Goal: Task Accomplishment & Management: Manage account settings

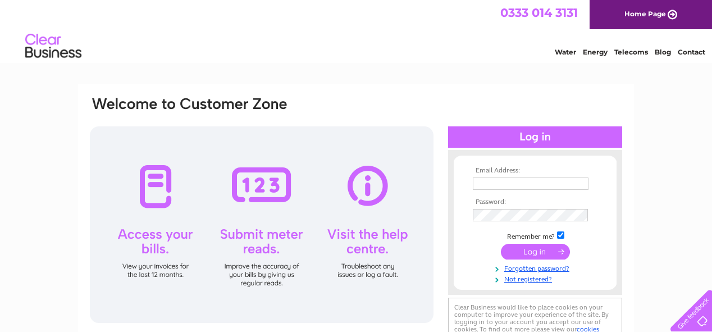
click at [489, 181] on input "text" at bounding box center [531, 183] width 116 height 12
type input "romanpoundplusltd1@gmail.com"
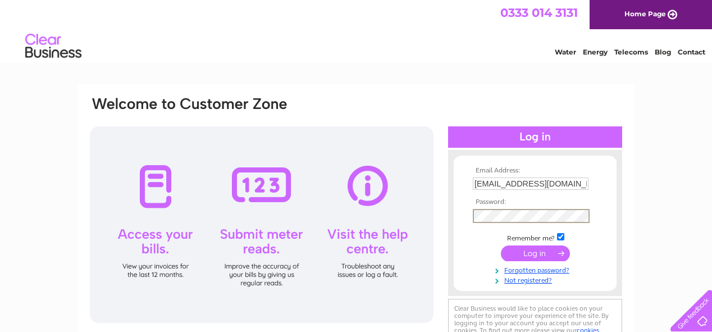
click at [539, 253] on input "submit" at bounding box center [535, 253] width 69 height 16
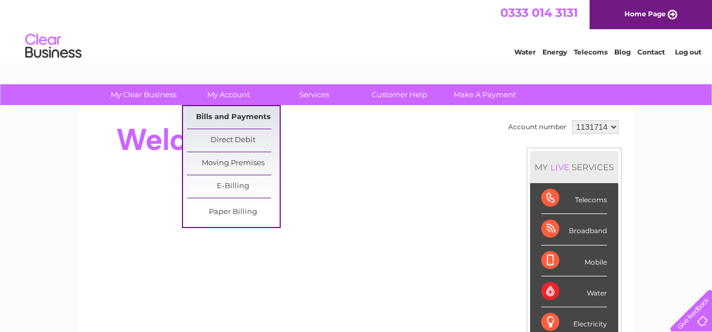
click at [231, 118] on link "Bills and Payments" at bounding box center [233, 117] width 93 height 22
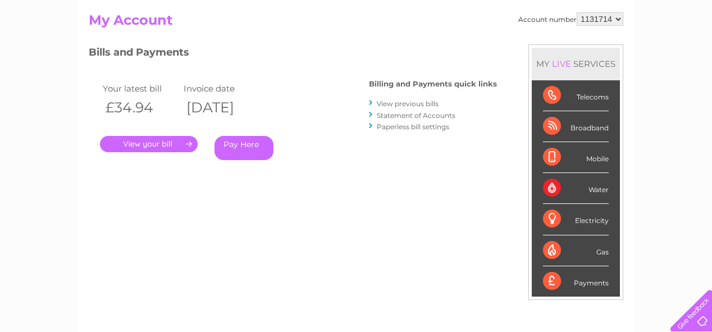
scroll to position [168, 0]
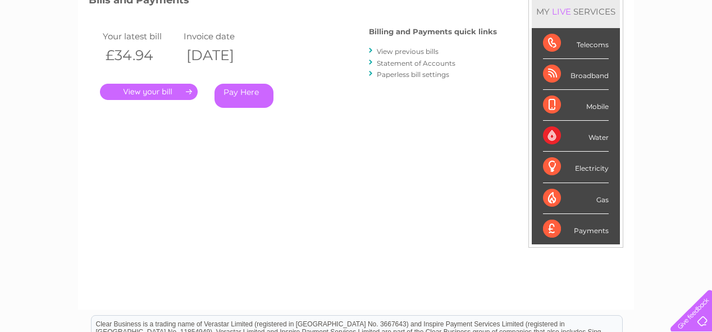
click at [397, 53] on link "View previous bills" at bounding box center [408, 51] width 62 height 8
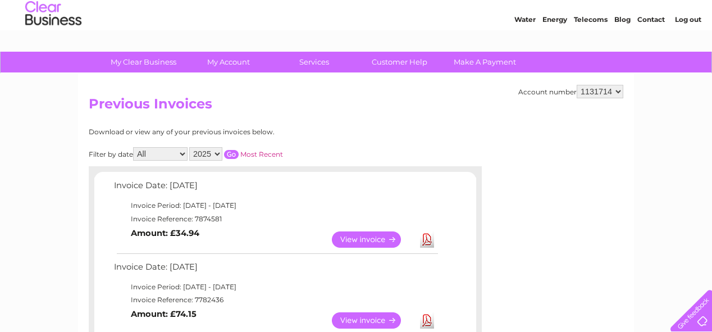
scroll to position [56, 0]
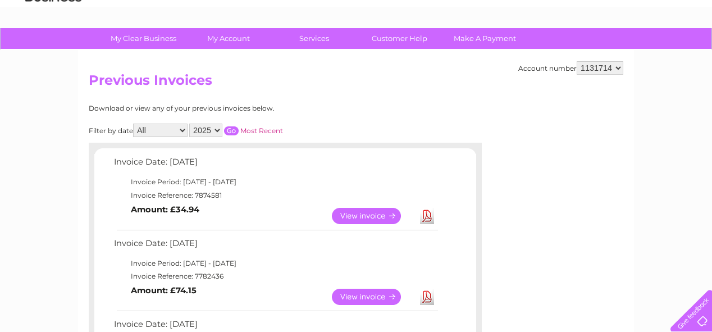
click at [257, 127] on link "Most Recent" at bounding box center [261, 130] width 43 height 8
click at [254, 133] on link "Most Recent" at bounding box center [261, 130] width 43 height 8
